Goal: Transaction & Acquisition: Purchase product/service

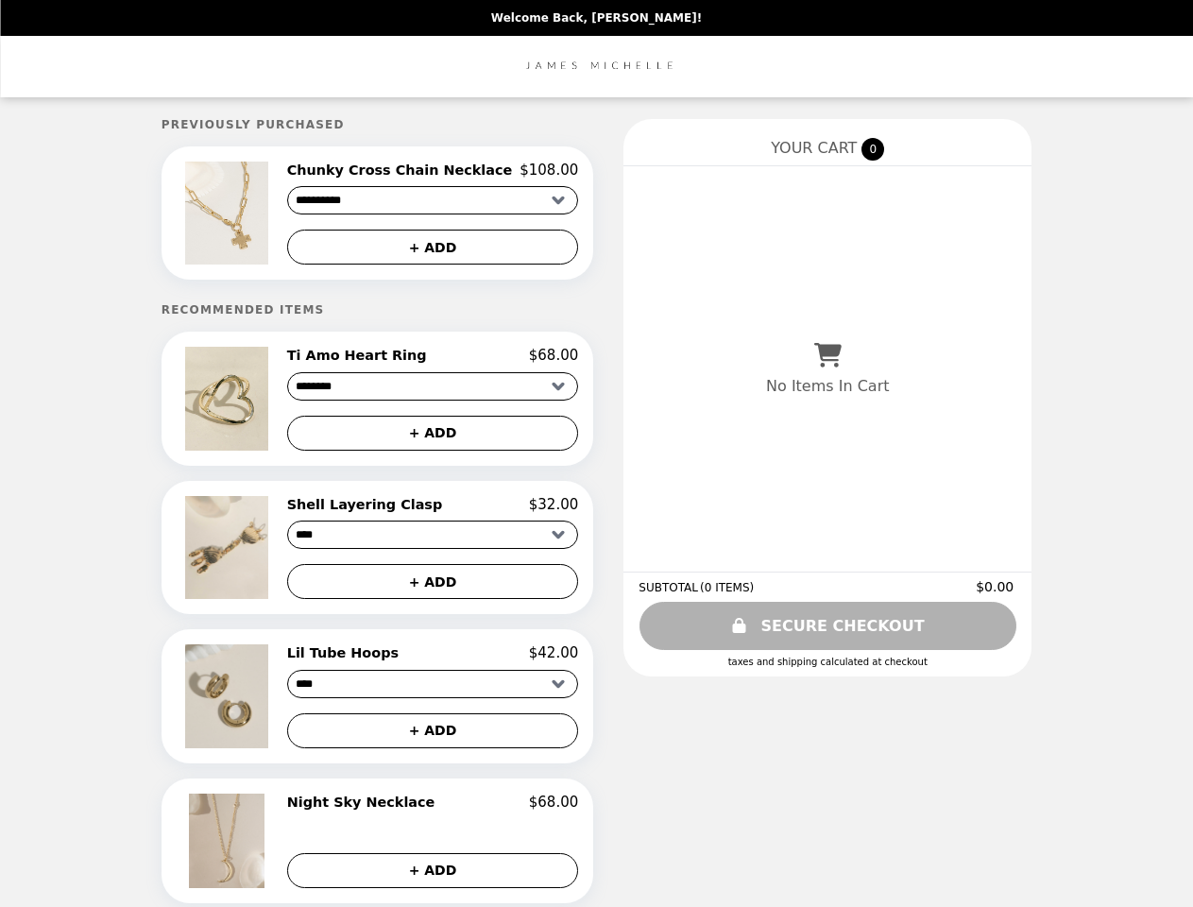
click at [258, 215] on img at bounding box center [228, 212] width 87 height 103
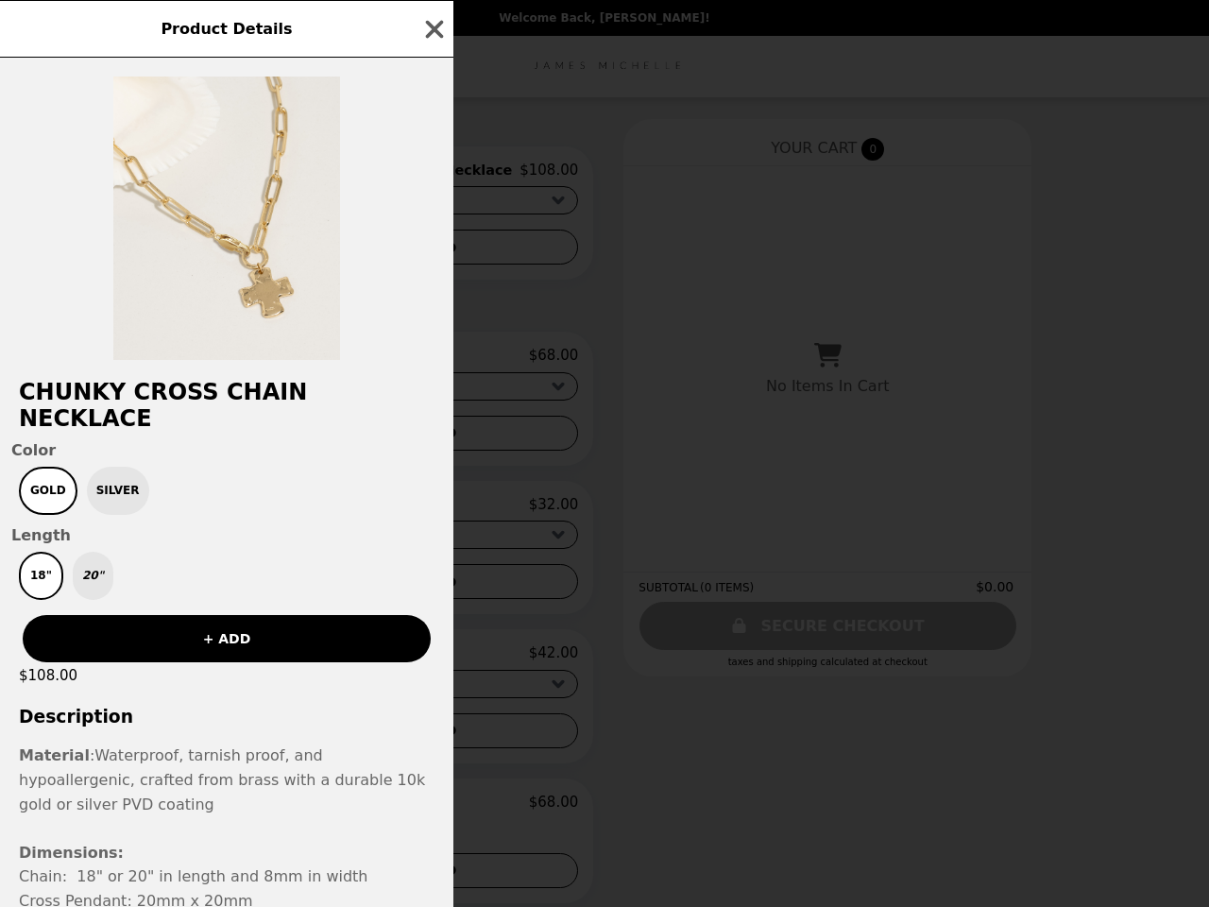
click at [432, 173] on div "Product Details Chunky Cross Chain Necklace Color Gold Silver Length 18" 20" + …" at bounding box center [604, 453] width 1209 height 907
click at [432, 250] on div at bounding box center [226, 209] width 453 height 302
click at [258, 404] on div "Product Details Chunky Cross Chain Necklace Color Gold Silver Length 18" 20" + …" at bounding box center [604, 453] width 1209 height 907
click at [432, 362] on div "Product Details Chunky Cross Chain Necklace Color Gold Silver Length 18" 20" + …" at bounding box center [604, 453] width 1209 height 907
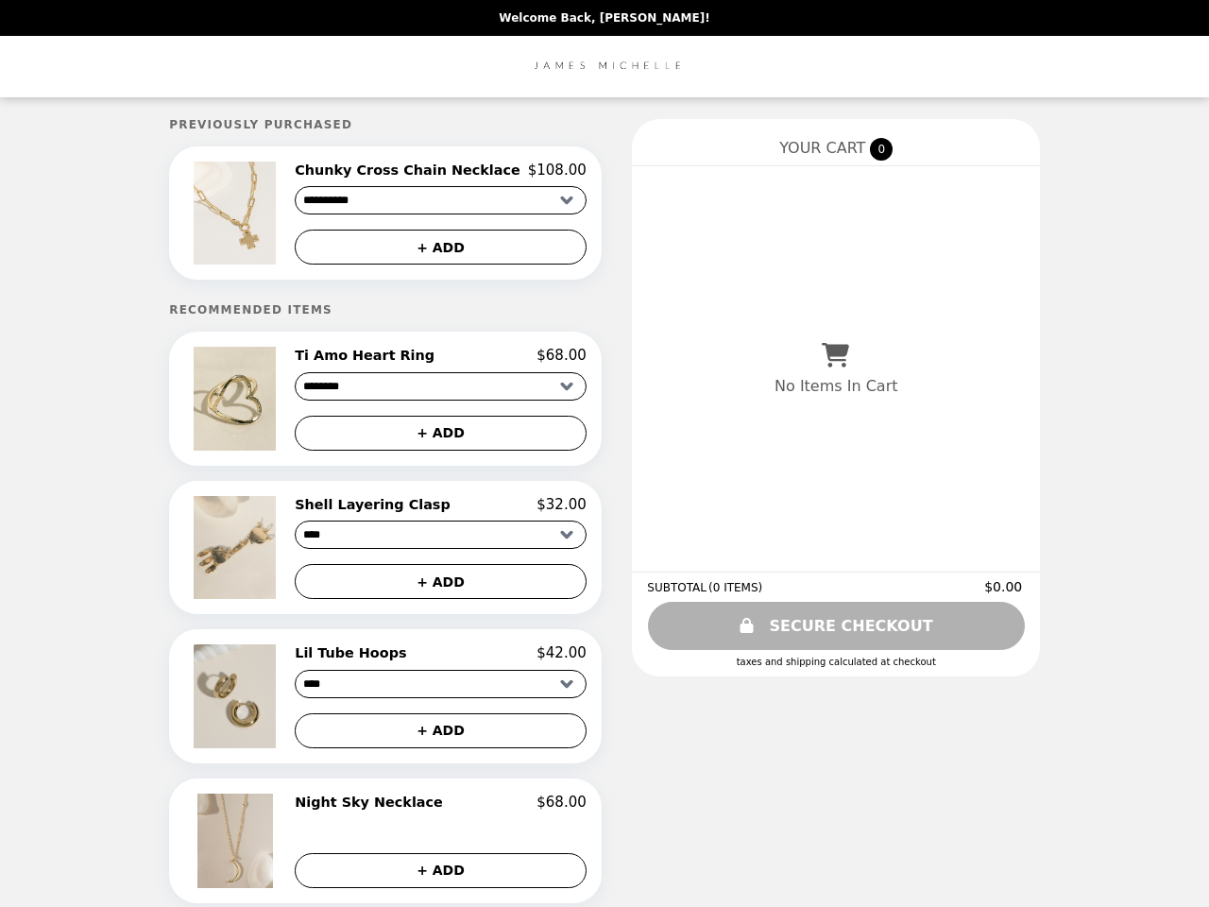
click at [432, 439] on button "+ ADD" at bounding box center [441, 433] width 292 height 35
click at [258, 554] on img at bounding box center [238, 547] width 88 height 103
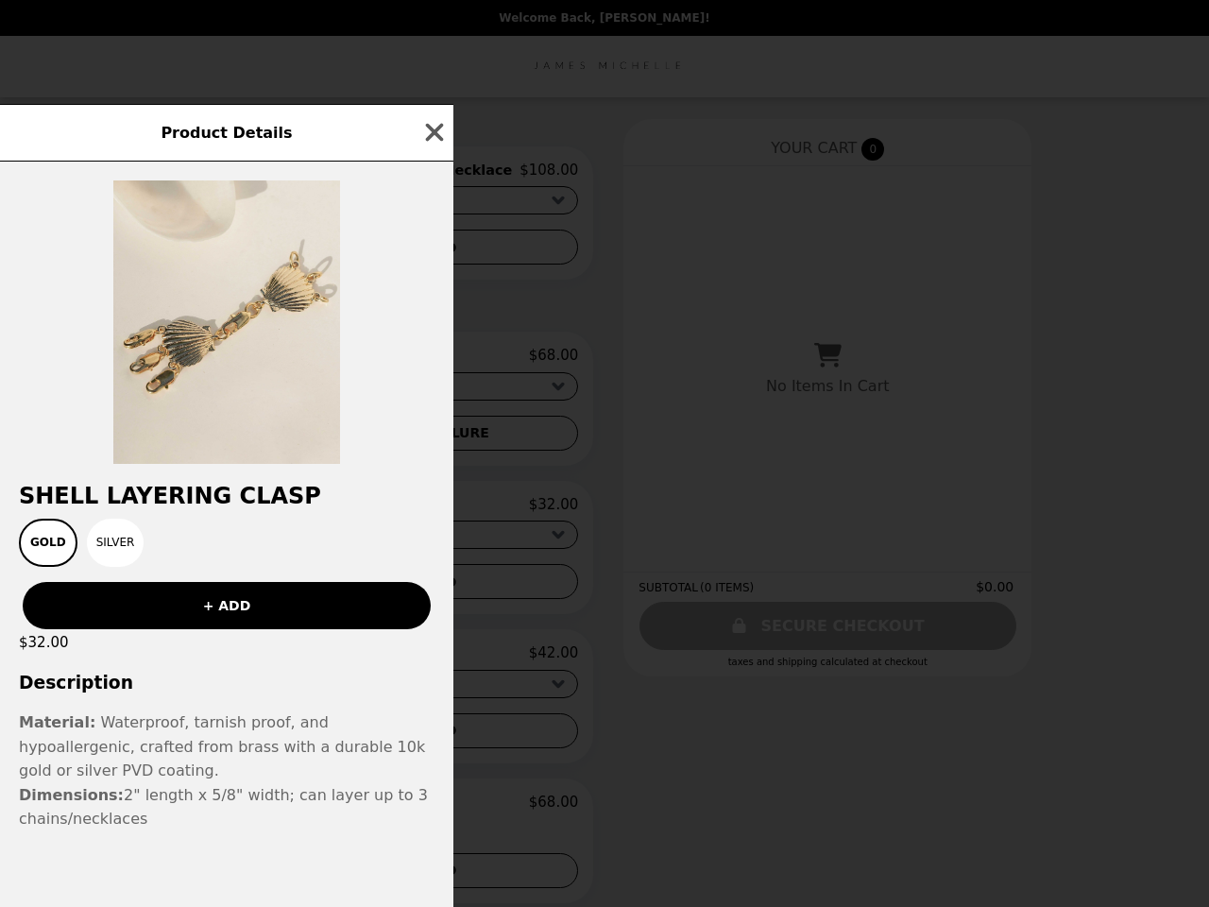
click at [432, 512] on div "Product Details Shell Layering Clasp Gold Silver + ADD $32.00 Description Mater…" at bounding box center [604, 453] width 1209 height 907
click at [432, 589] on div "+ ADD" at bounding box center [226, 598] width 453 height 62
click at [258, 705] on div "Shell Layering Clasp Gold Silver + ADD $32.00 Description Material: Waterproof,…" at bounding box center [226, 533] width 453 height 745
